Goal: Task Accomplishment & Management: Manage account settings

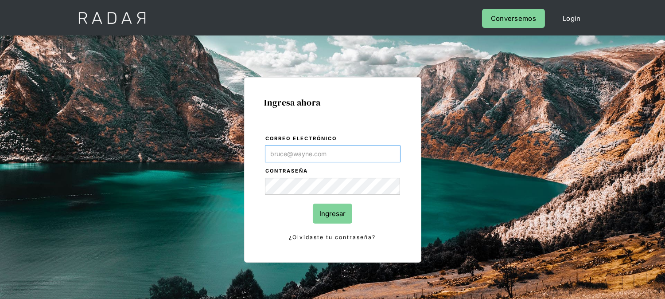
type input "[EMAIL_ADDRESS][DOMAIN_NAME]"
click at [342, 217] on input "Ingresar" at bounding box center [332, 213] width 39 height 20
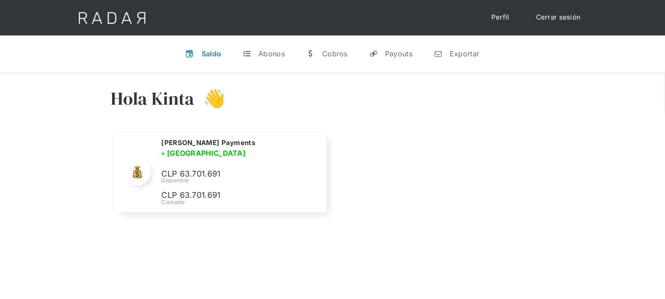
click at [556, 16] on link "Cerrar sesión" at bounding box center [558, 17] width 62 height 17
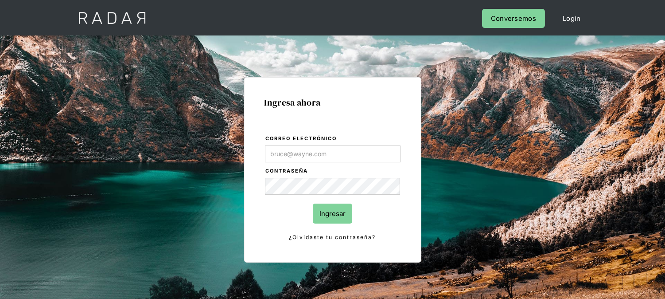
type input "[EMAIL_ADDRESS][DOMAIN_NAME]"
click at [326, 206] on input "Ingresar" at bounding box center [332, 213] width 39 height 20
